Goal: Transaction & Acquisition: Purchase product/service

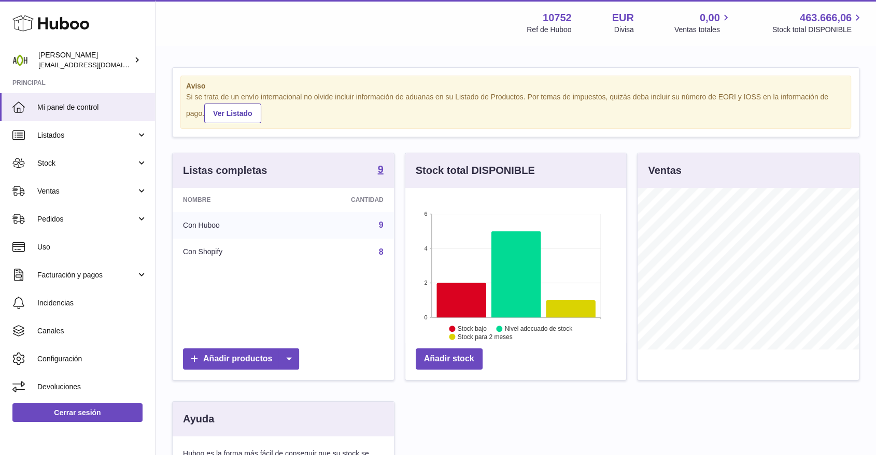
scroll to position [162, 224]
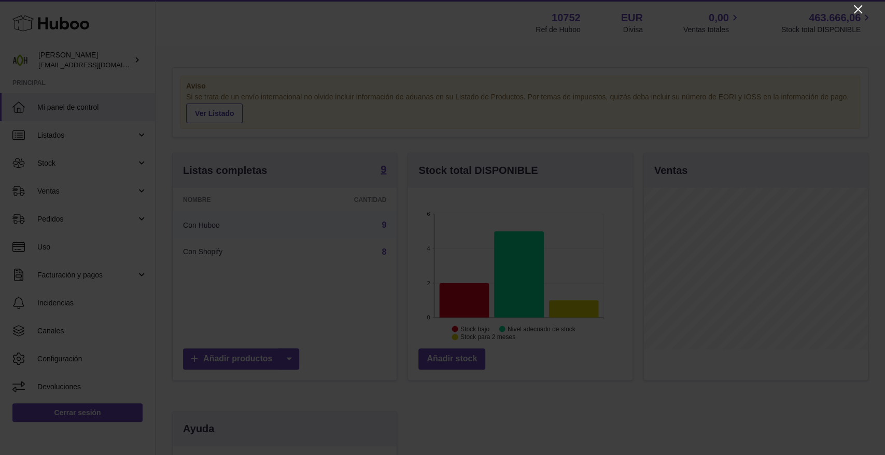
click at [854, 11] on icon "Close" at bounding box center [857, 9] width 8 height 8
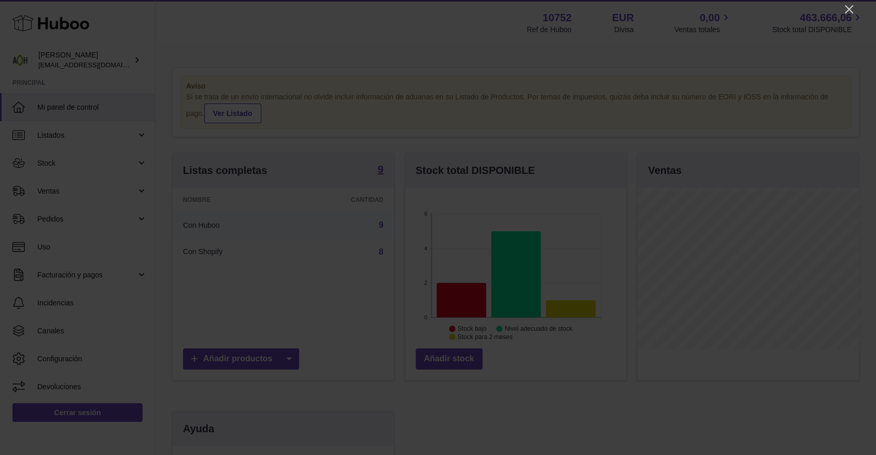
scroll to position [518008, 517948]
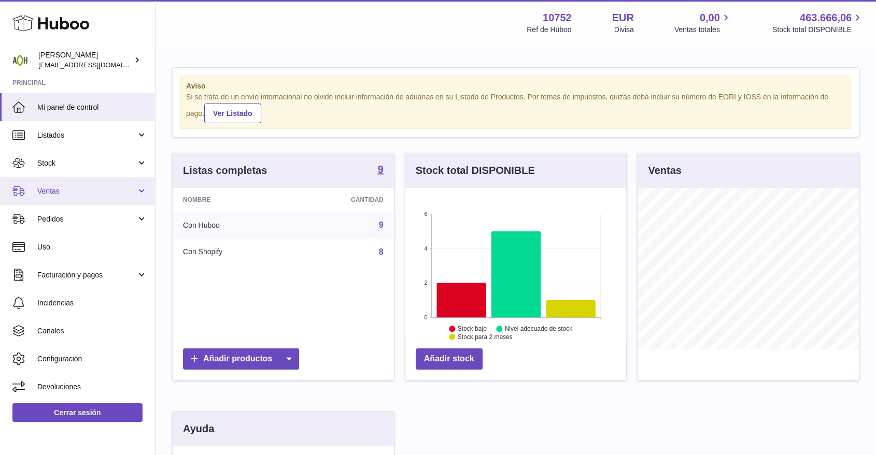
click at [108, 197] on link "Ventas" at bounding box center [77, 191] width 155 height 28
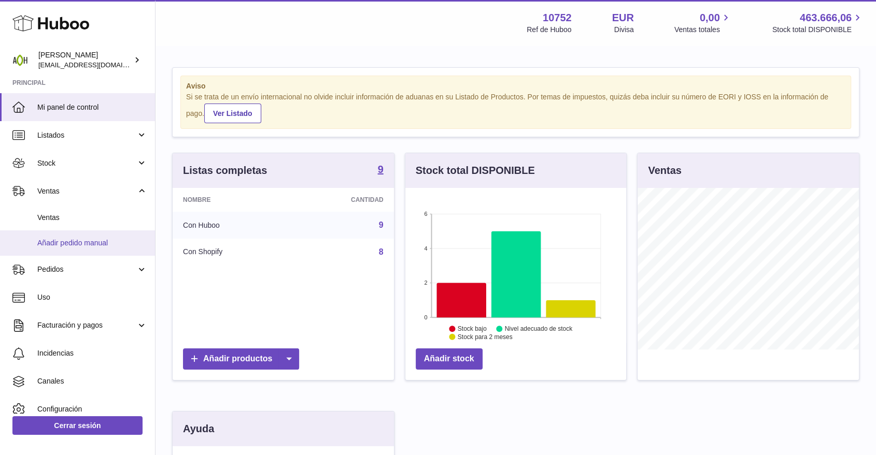
click at [90, 238] on span "Añadir pedido manual" at bounding box center [92, 243] width 110 height 10
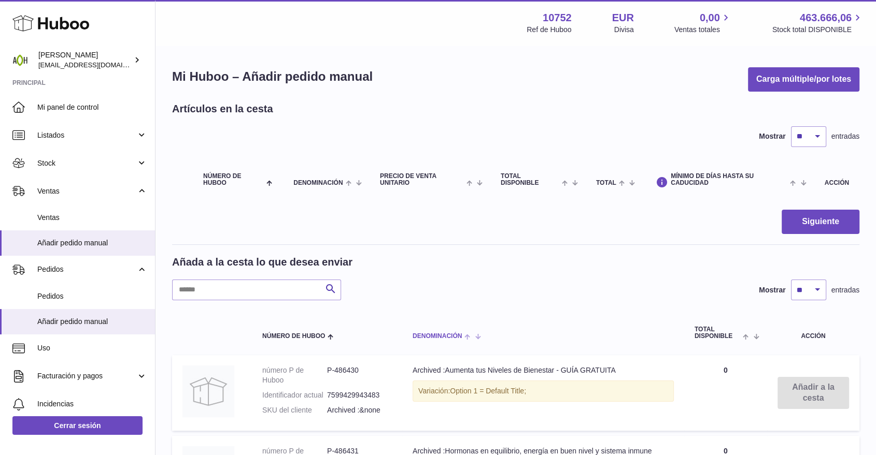
click at [429, 333] on span "Denominación" at bounding box center [436, 336] width 49 height 7
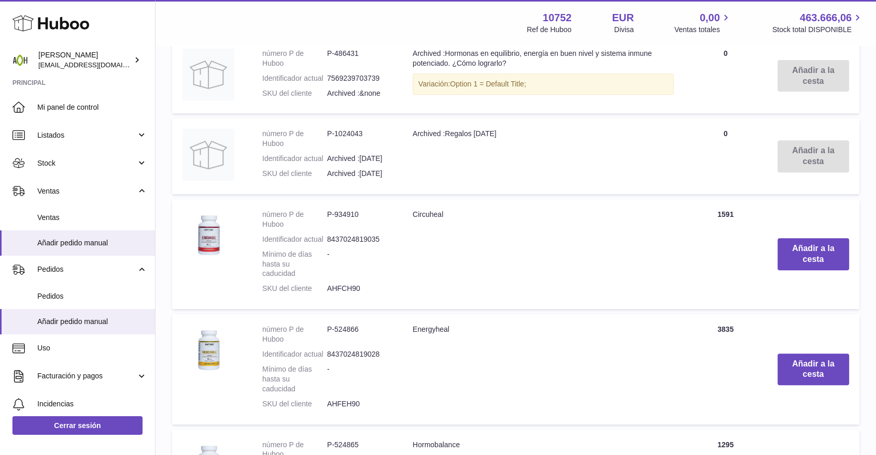
scroll to position [403, 0]
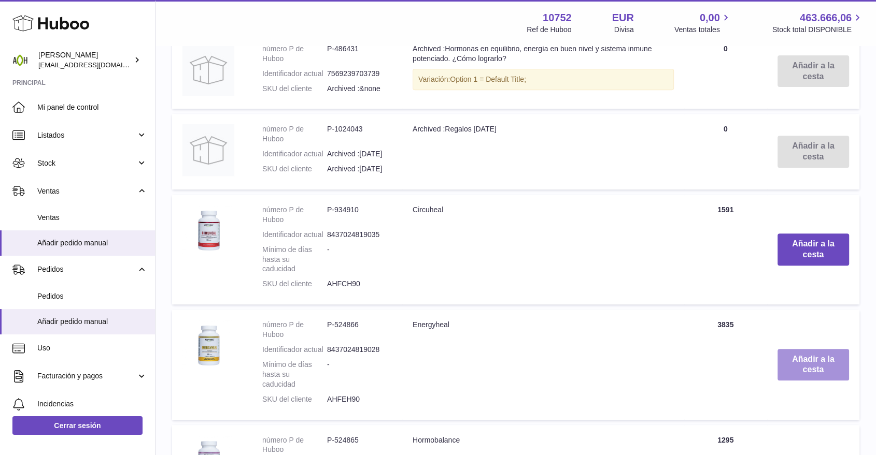
click at [811, 370] on button "Añadir a la cesta" at bounding box center [813, 365] width 72 height 32
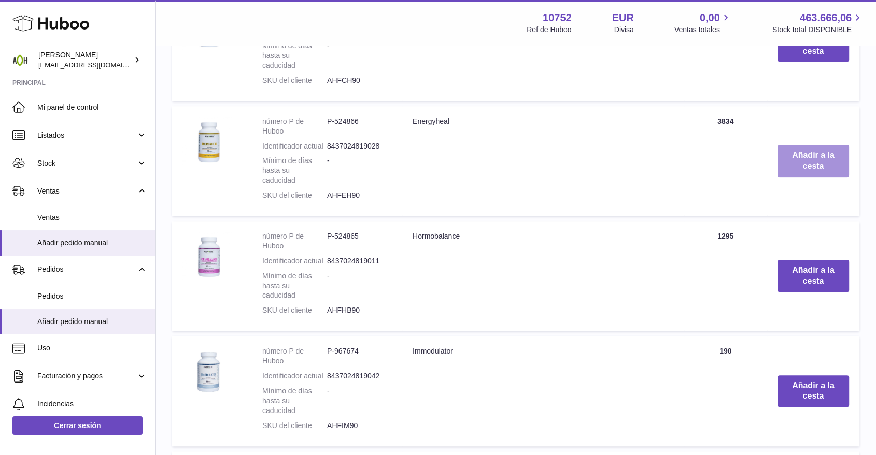
scroll to position [724, 0]
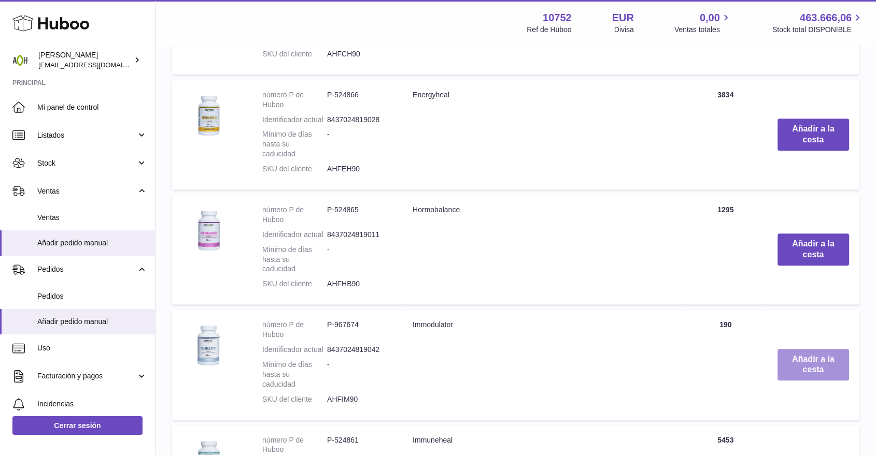
click at [808, 369] on button "Añadir a la cesta" at bounding box center [813, 365] width 72 height 32
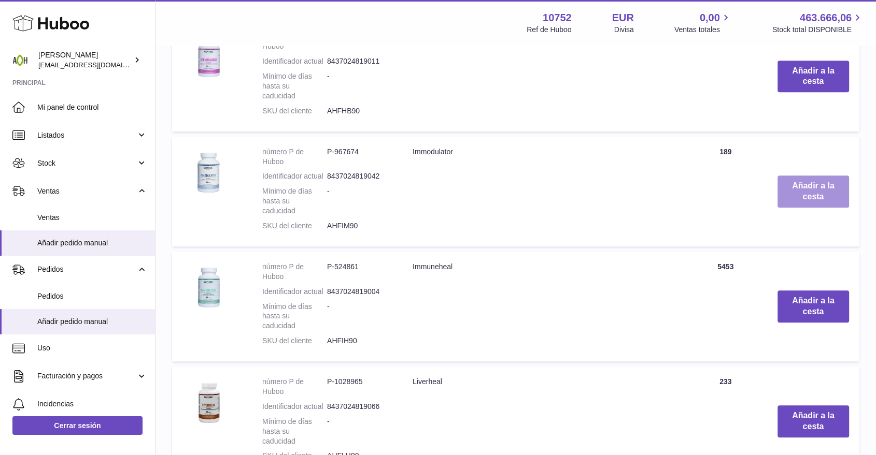
scroll to position [1097, 0]
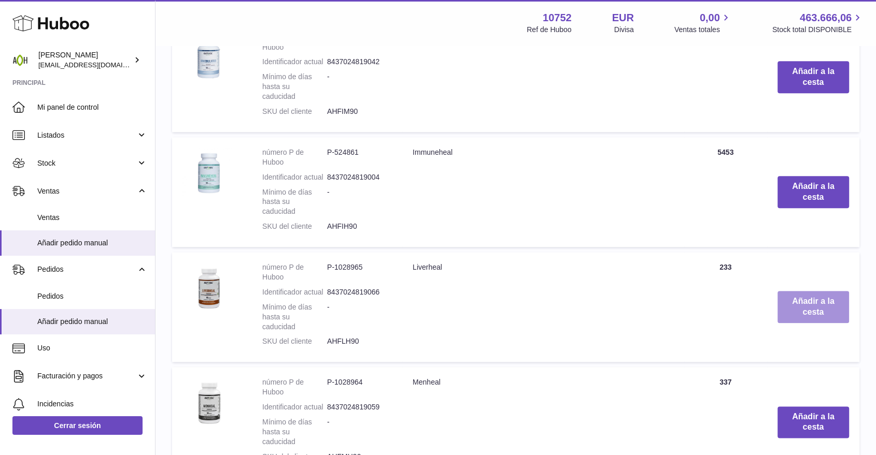
click at [786, 302] on button "Añadir a la cesta" at bounding box center [813, 307] width 72 height 32
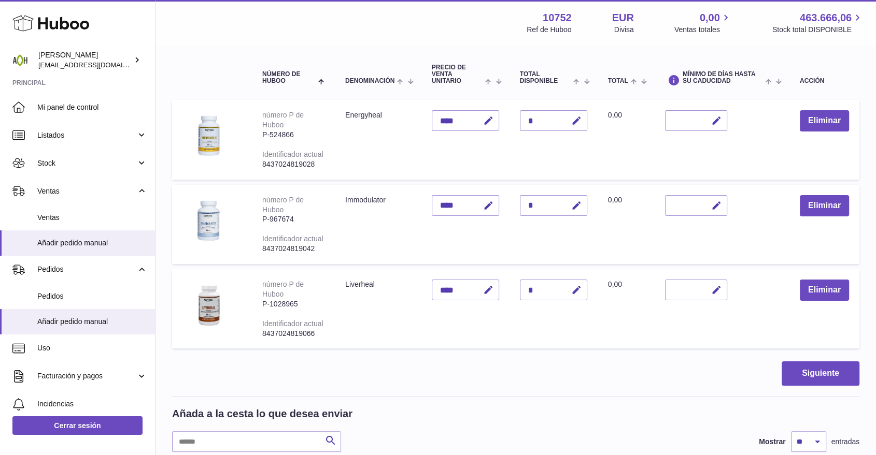
scroll to position [87, 0]
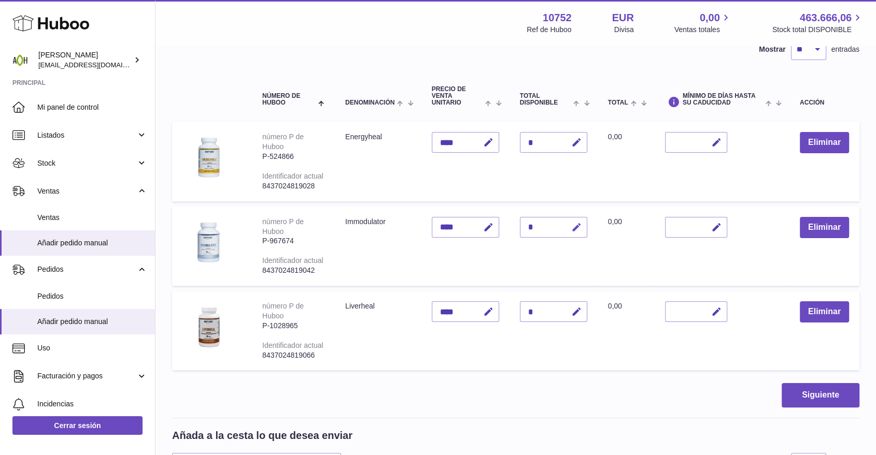
click at [582, 225] on button "button" at bounding box center [575, 227] width 24 height 21
drag, startPoint x: 533, startPoint y: 224, endPoint x: 522, endPoint y: 226, distance: 11.2
click at [522, 226] on input "*" at bounding box center [553, 227] width 67 height 21
type input "*"
click at [572, 223] on icon "submit" at bounding box center [576, 227] width 9 height 9
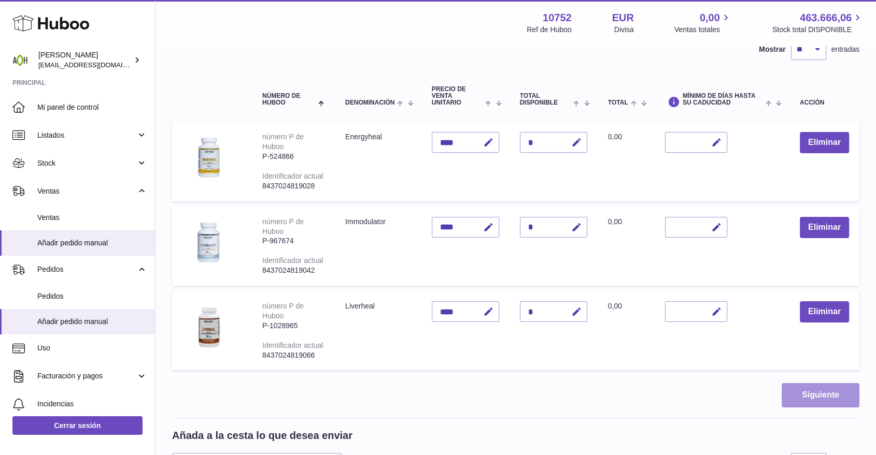
click at [809, 390] on button "Siguiente" at bounding box center [820, 395] width 78 height 24
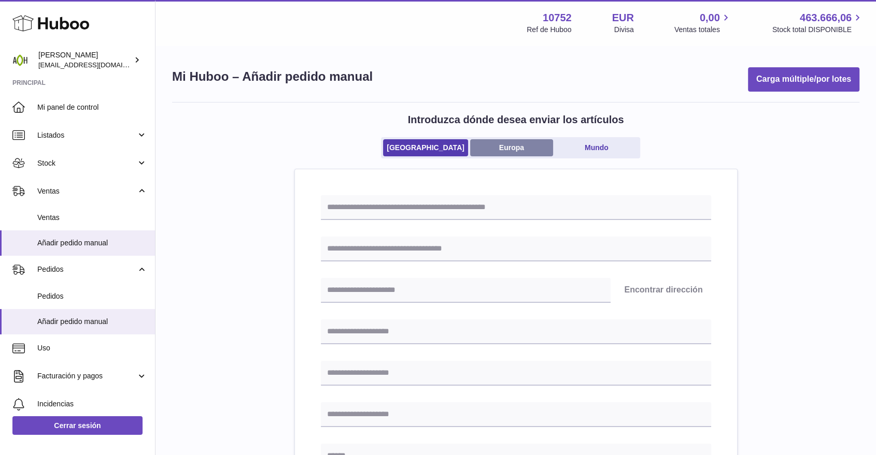
click at [504, 149] on link "Europa" at bounding box center [511, 147] width 83 height 17
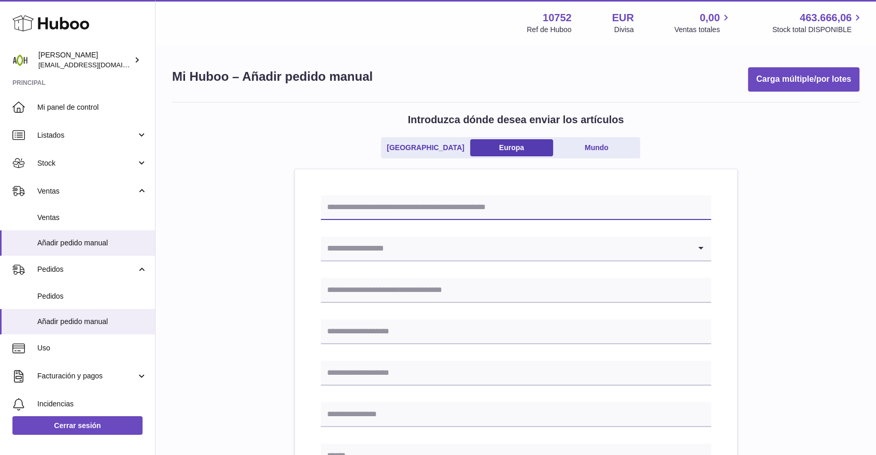
click at [426, 202] on input "text" at bounding box center [516, 207] width 390 height 25
drag, startPoint x: 348, startPoint y: 207, endPoint x: 362, endPoint y: 207, distance: 14.5
click at [362, 207] on input "*******" at bounding box center [516, 207] width 390 height 25
type input "*******"
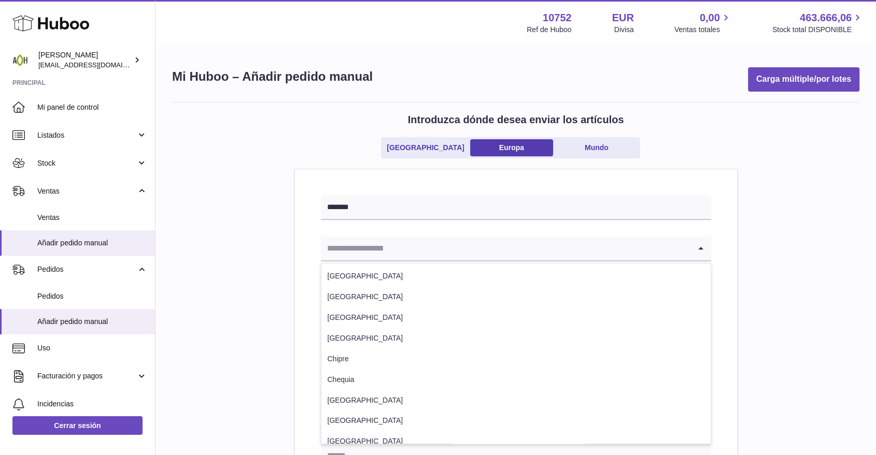
click at [344, 247] on input "Search for option" at bounding box center [505, 249] width 369 height 24
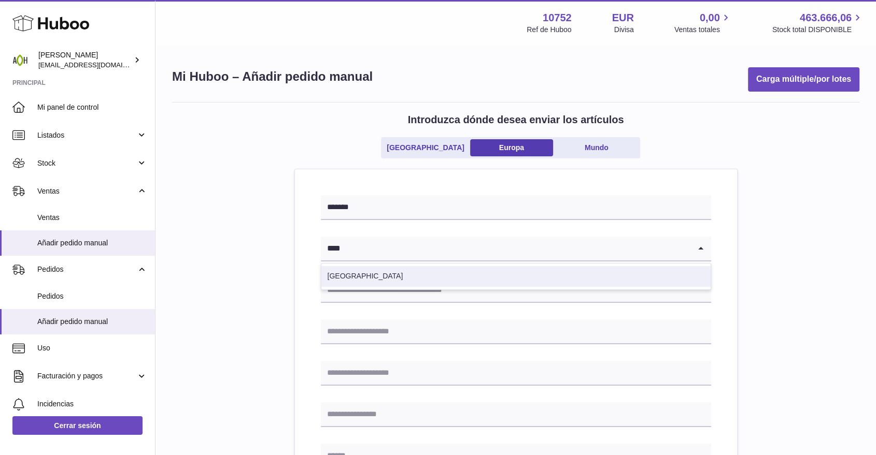
click at [354, 267] on li "España" at bounding box center [515, 276] width 389 height 21
type input "****"
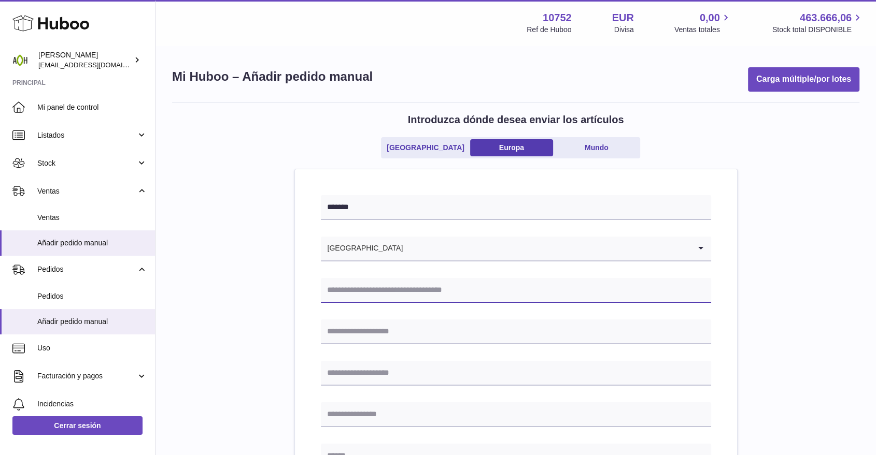
click at [348, 295] on input "text" at bounding box center [516, 290] width 390 height 25
type input "**********"
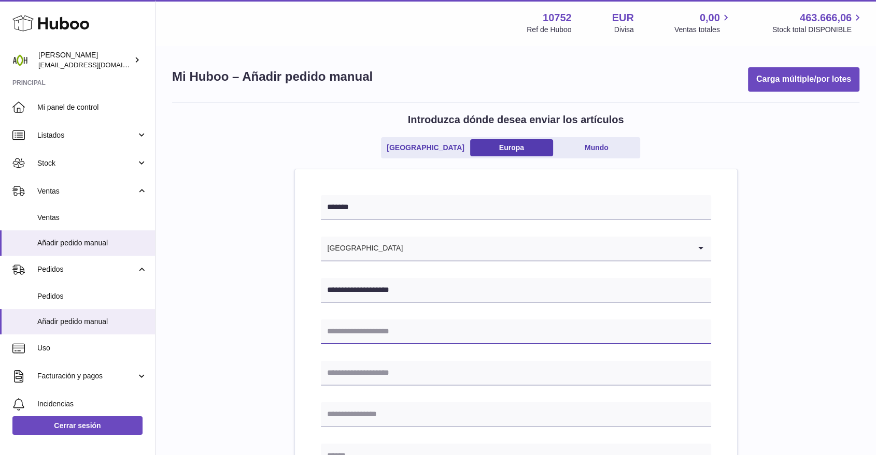
click at [385, 330] on input "text" at bounding box center [516, 332] width 390 height 25
type input "**********"
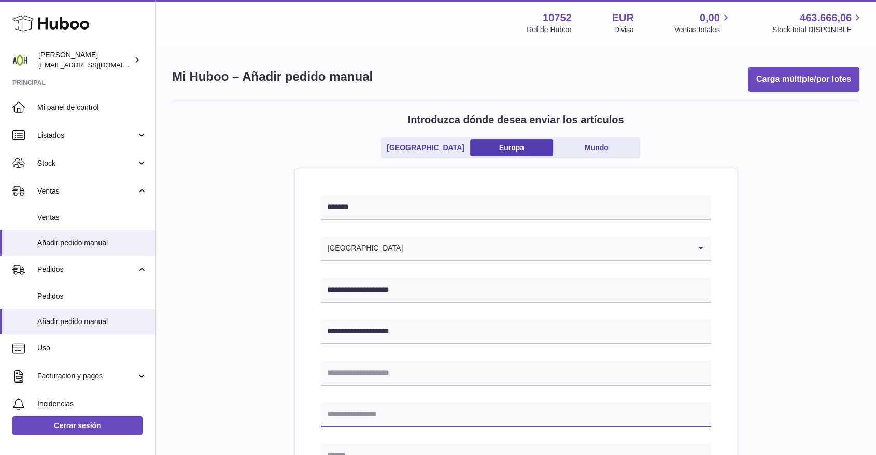
click at [358, 415] on input "text" at bounding box center [516, 415] width 390 height 25
type input "**********"
click at [368, 450] on input "text" at bounding box center [516, 456] width 390 height 25
type input "******"
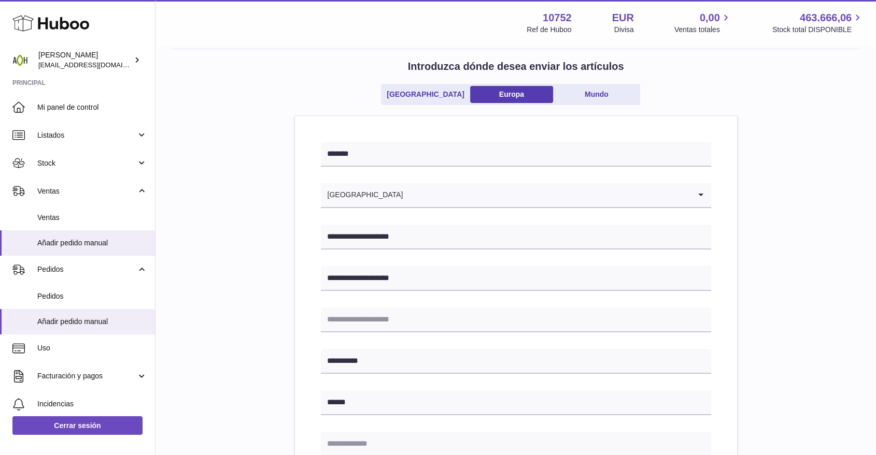
scroll to position [115, 0]
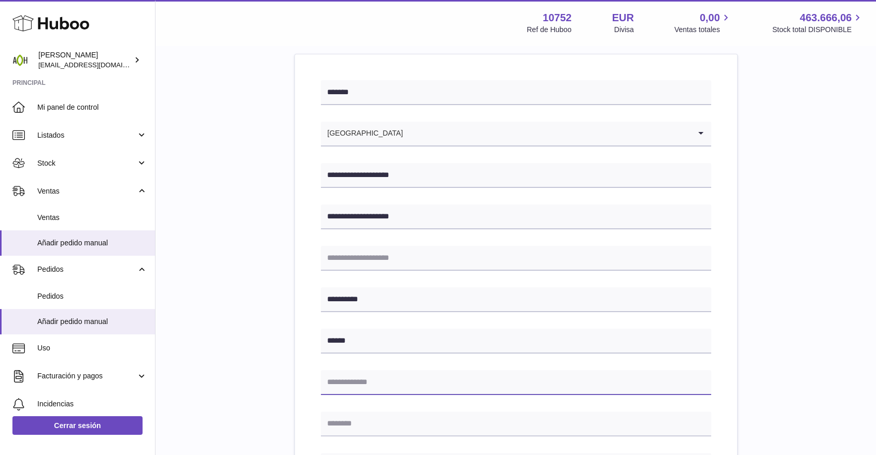
click at [344, 378] on input "text" at bounding box center [516, 382] width 390 height 25
type input "*****"
click at [348, 420] on input "text" at bounding box center [516, 424] width 390 height 25
type input "*********"
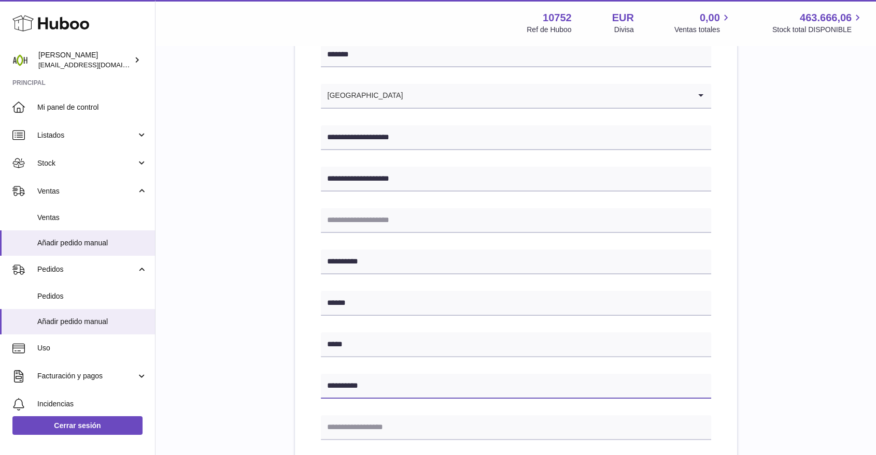
scroll to position [173, 0]
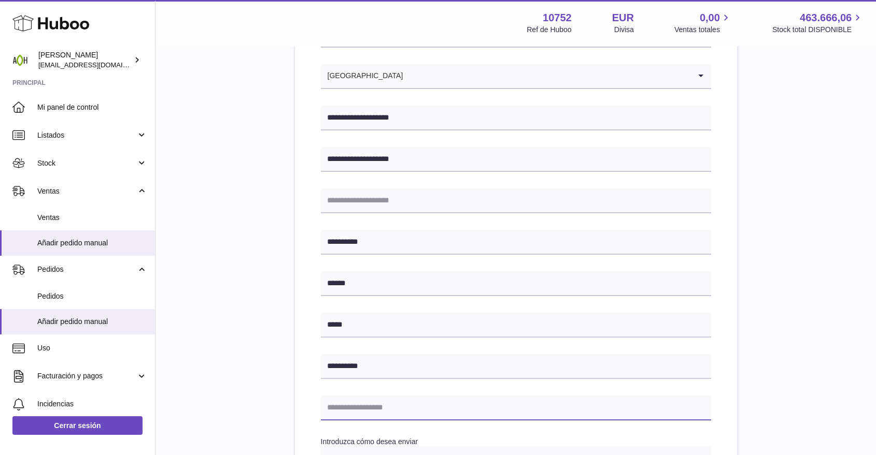
click at [386, 405] on input "text" at bounding box center [516, 408] width 390 height 25
type input "**********"
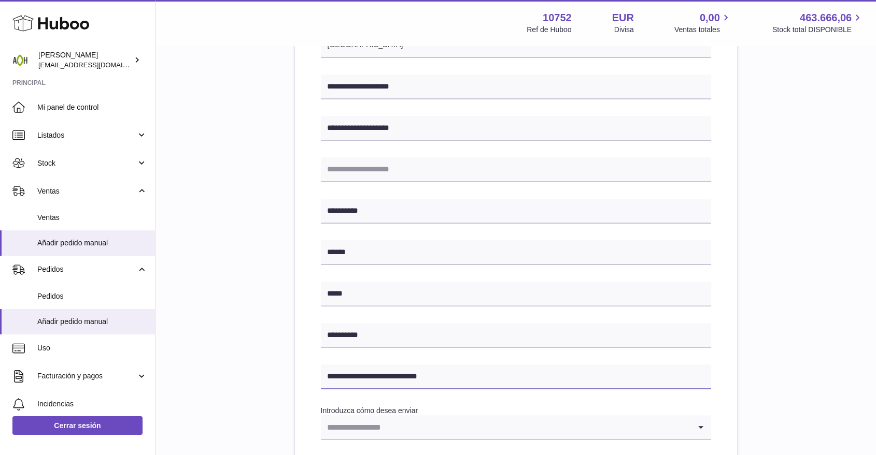
scroll to position [230, 0]
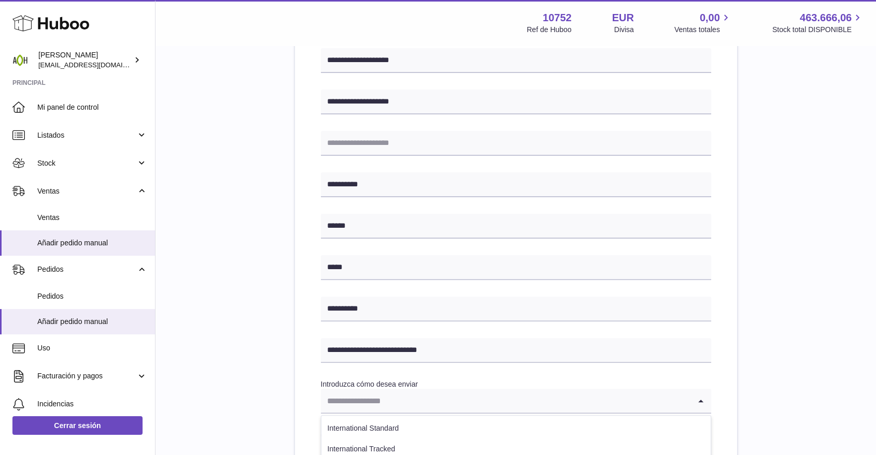
click at [391, 408] on input "Search for option" at bounding box center [505, 401] width 369 height 24
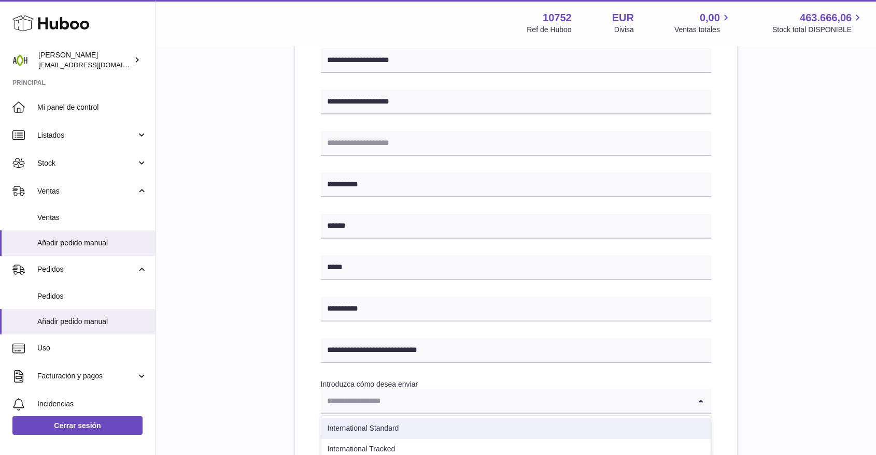
click at [381, 423] on li "International Standard" at bounding box center [515, 429] width 389 height 21
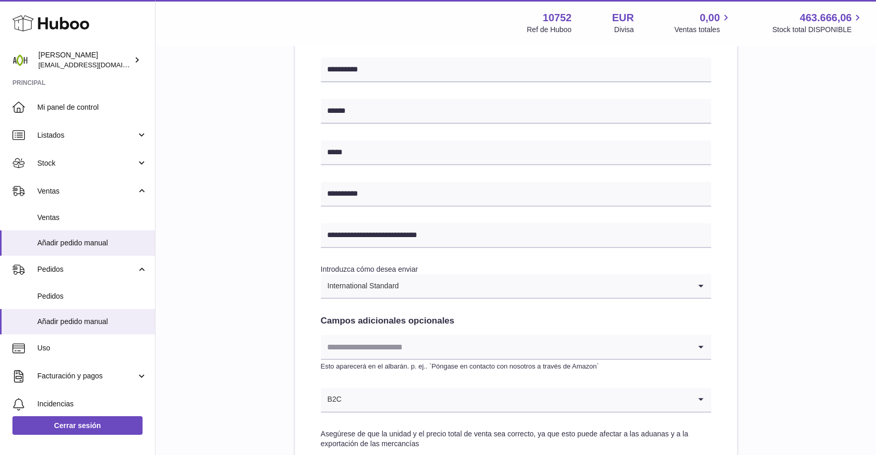
scroll to position [403, 0]
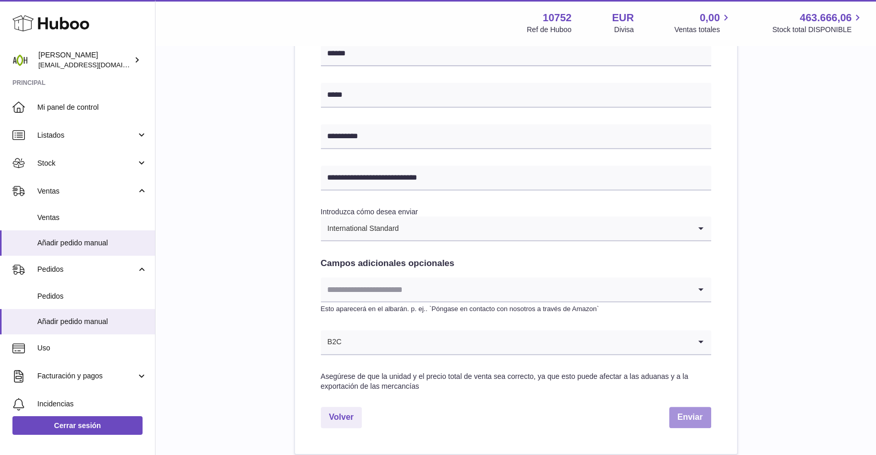
click at [693, 420] on button "Enviar" at bounding box center [690, 417] width 42 height 21
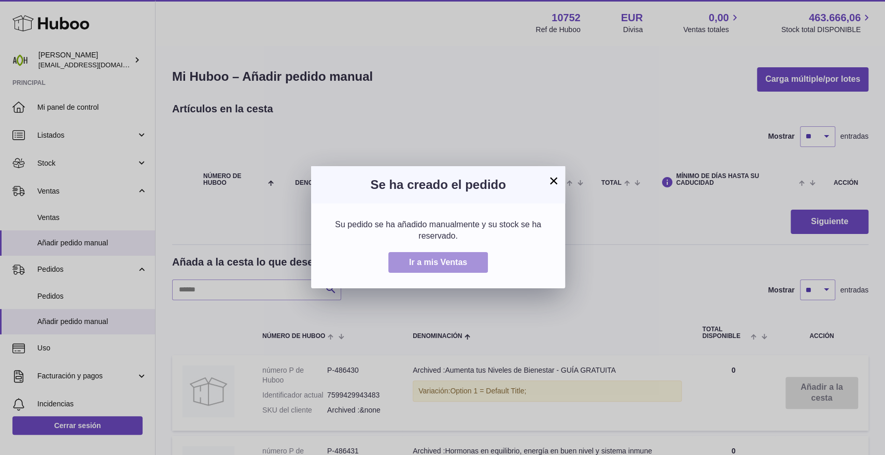
click at [413, 258] on span "Ir a mis Ventas" at bounding box center [438, 262] width 58 height 9
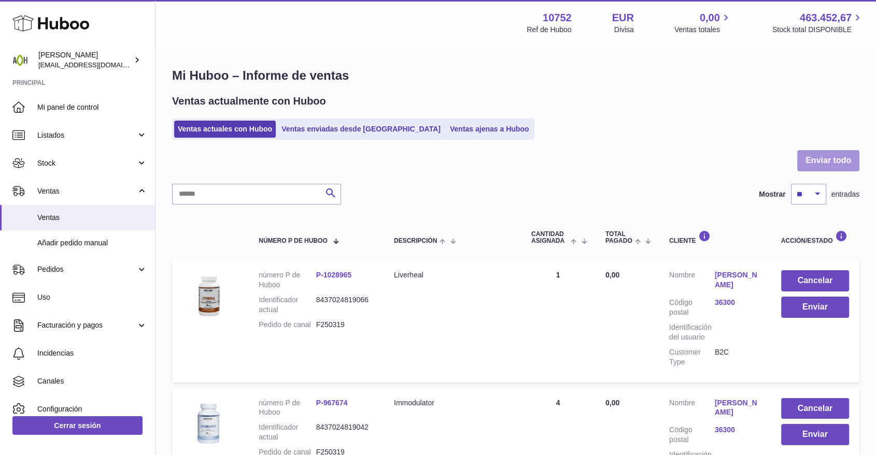
click at [819, 162] on button "Enviar todo" at bounding box center [828, 160] width 62 height 21
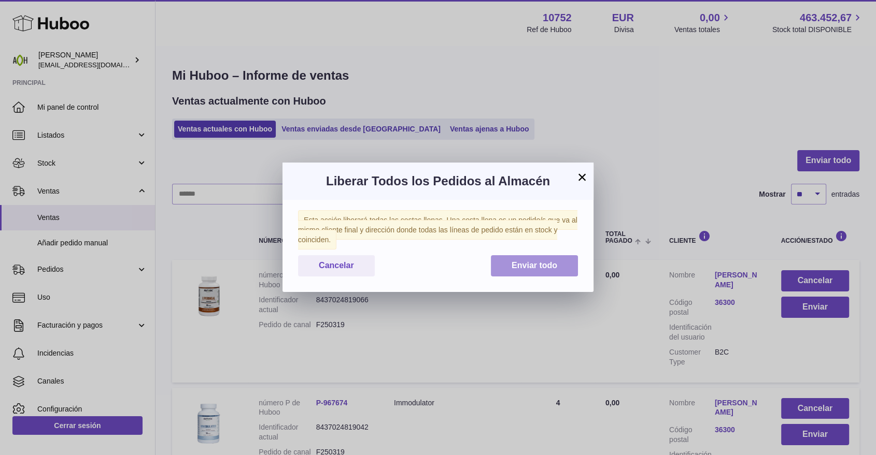
click at [546, 267] on span "Enviar todo" at bounding box center [534, 265] width 46 height 9
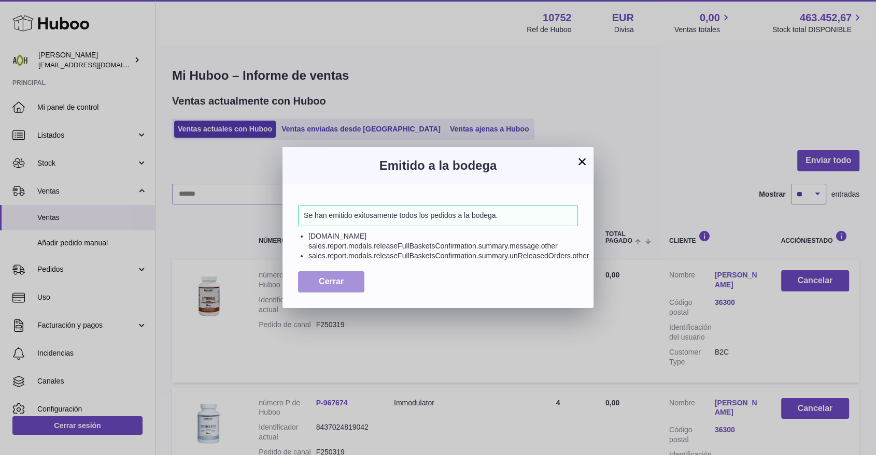
click at [312, 277] on button "Cerrar" at bounding box center [331, 282] width 66 height 21
